Goal: Task Accomplishment & Management: Complete application form

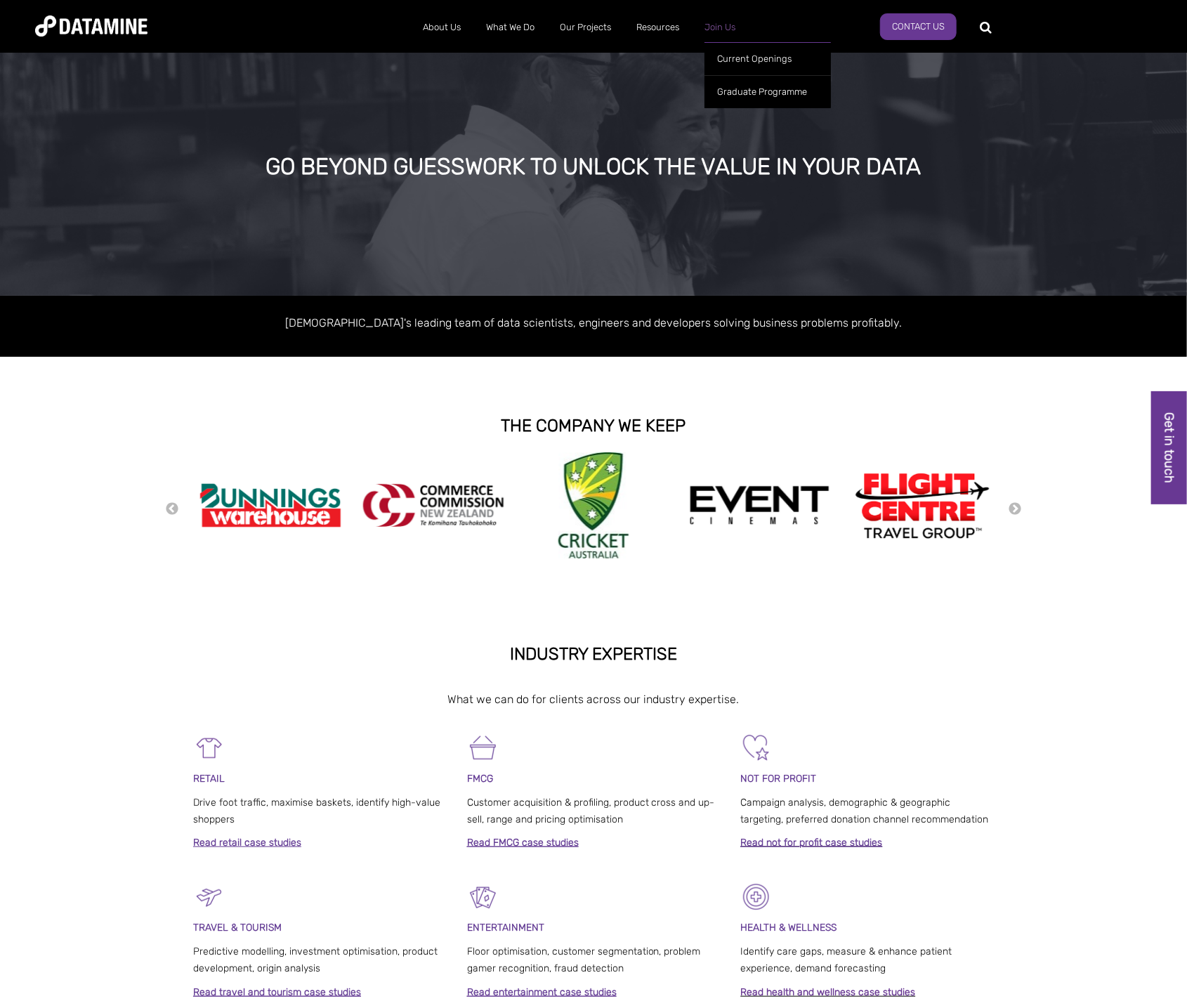
click at [736, 24] on link "Join Us" at bounding box center [720, 27] width 56 height 37
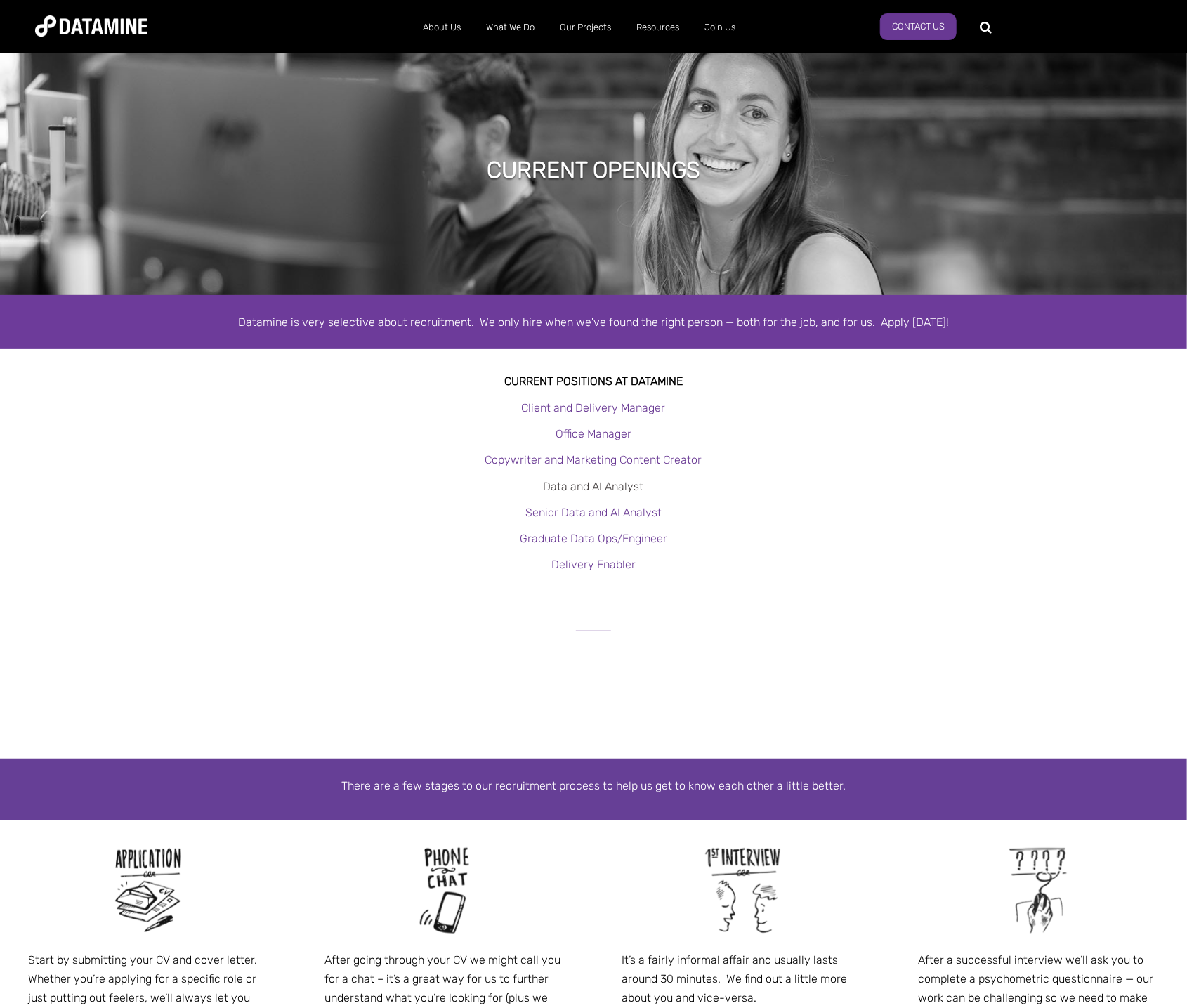
click at [574, 488] on link "Data and AI Analyst" at bounding box center [594, 486] width 100 height 13
